Goal: Task Accomplishment & Management: Manage account settings

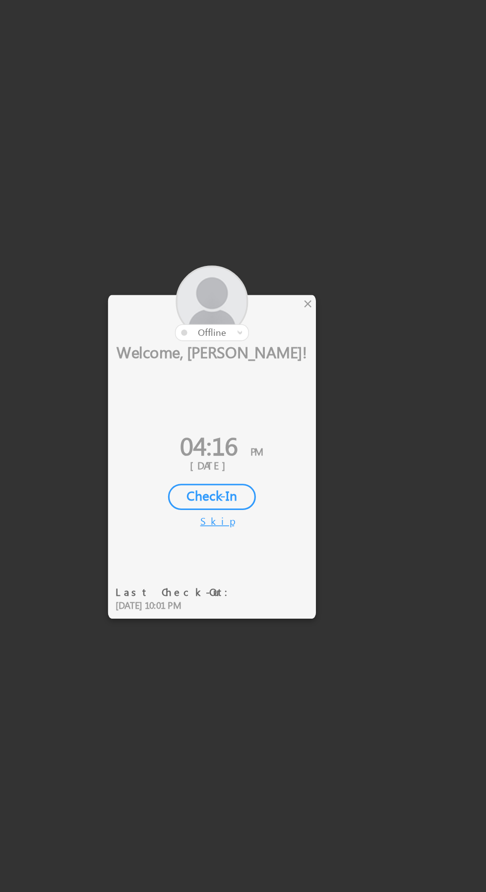
click at [292, 377] on div at bounding box center [243, 446] width 486 height 892
click at [283, 379] on div at bounding box center [225, 372] width 134 height 49
click at [275, 376] on div at bounding box center [225, 372] width 134 height 49
click at [293, 376] on div at bounding box center [243, 446] width 486 height 892
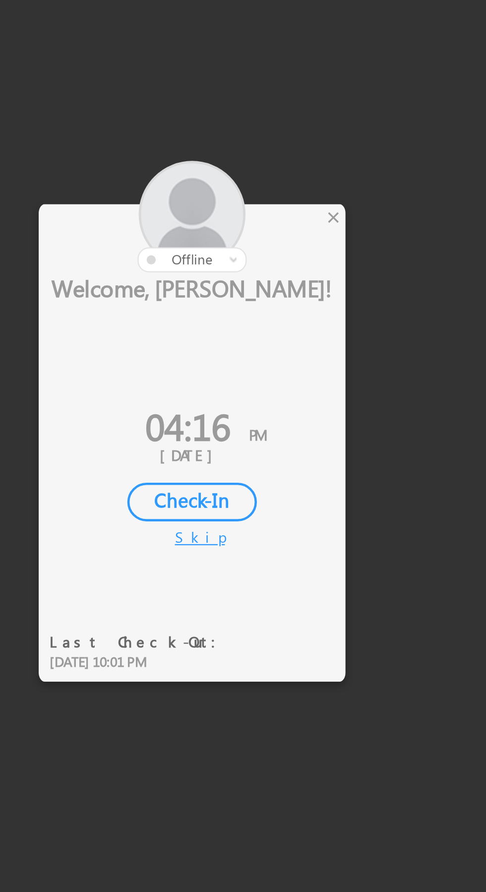
click at [287, 372] on div "×" at bounding box center [286, 372] width 10 height 11
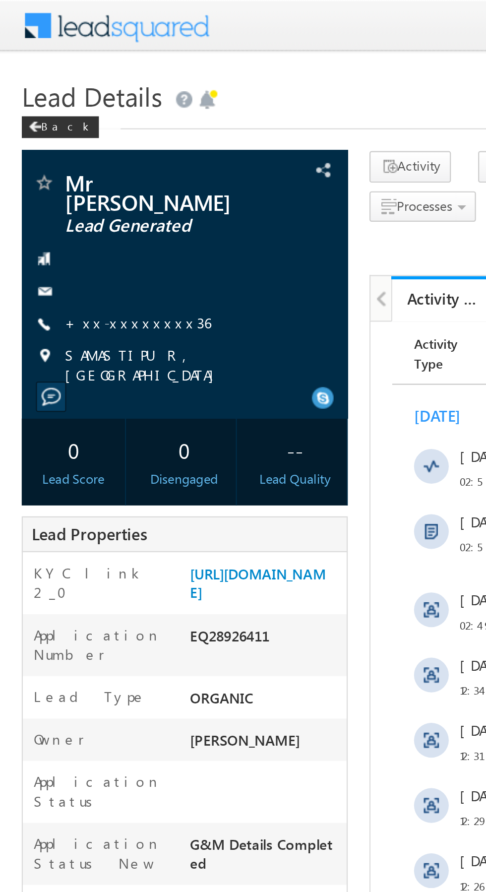
click at [62, 143] on link "+xx-xxxxxxxx36" at bounding box center [63, 147] width 67 height 8
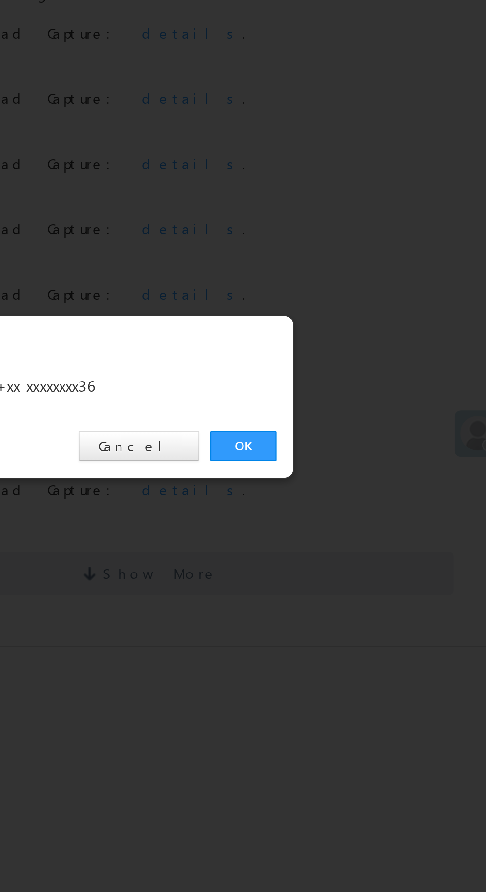
click at [364, 464] on link "OK" at bounding box center [365, 463] width 30 height 14
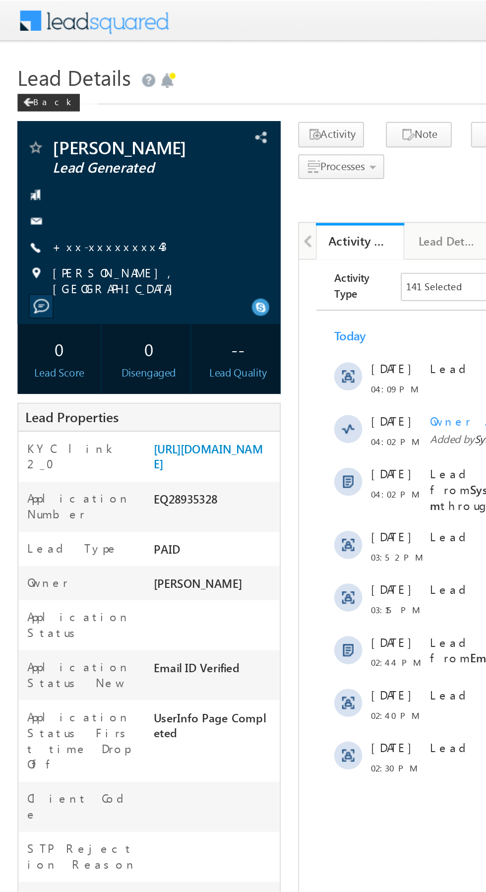
click at [57, 137] on link "+xx-xxxxxxxx43" at bounding box center [62, 139] width 65 height 8
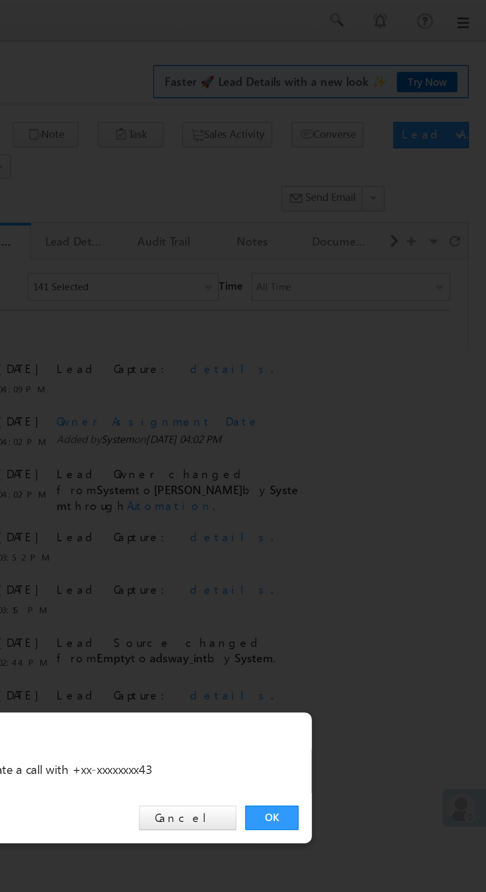
click at [366, 463] on link "OK" at bounding box center [365, 463] width 30 height 14
